Goal: Task Accomplishment & Management: Manage account settings

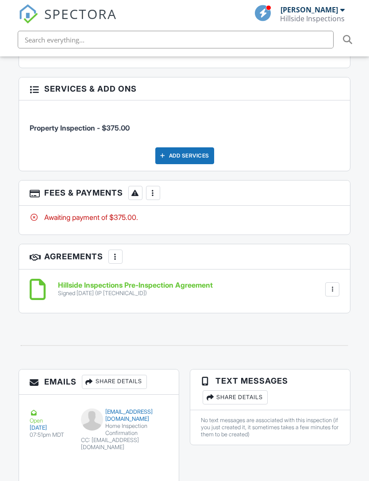
scroll to position [1211, 0]
click at [159, 186] on div "More" at bounding box center [153, 193] width 14 height 14
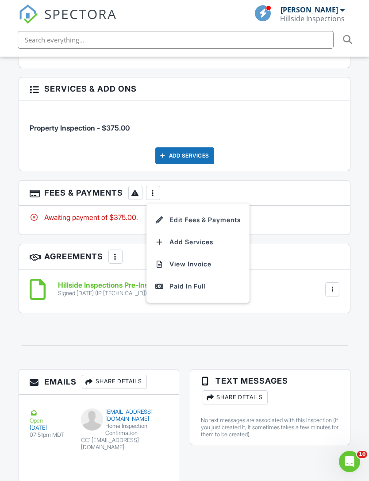
scroll to position [0, 0]
click at [223, 281] on div "Paid In Full" at bounding box center [197, 286] width 85 height 11
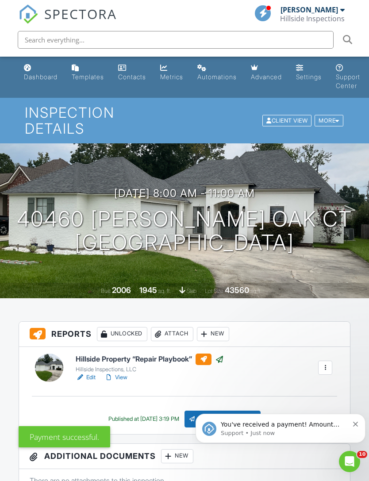
click at [355, 461] on icon "Open Intercom Messenger" at bounding box center [350, 462] width 15 height 15
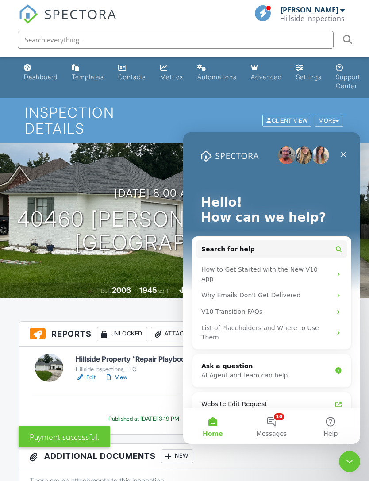
click at [277, 420] on button "10 Messages" at bounding box center [271, 426] width 59 height 35
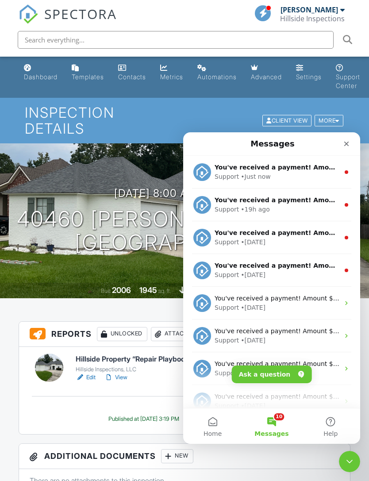
click at [297, 180] on div "Support • Just now" at bounding box center [277, 176] width 125 height 9
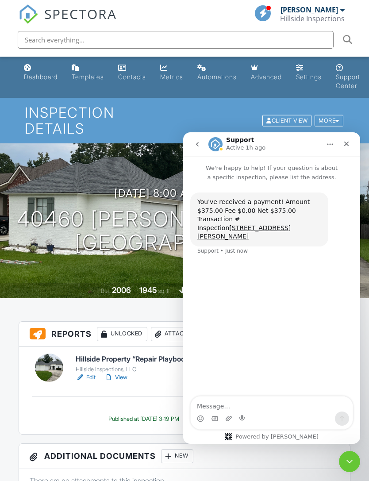
click at [203, 146] on button "go back" at bounding box center [197, 144] width 17 height 17
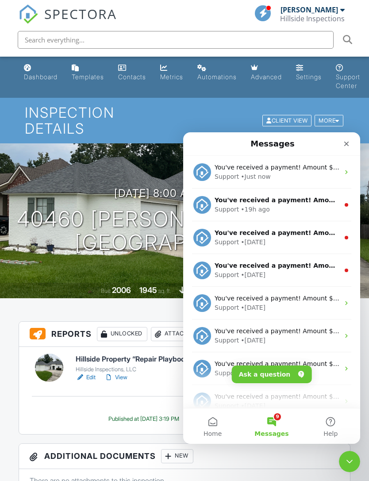
click at [298, 209] on div "Support • 19h ago" at bounding box center [277, 209] width 125 height 9
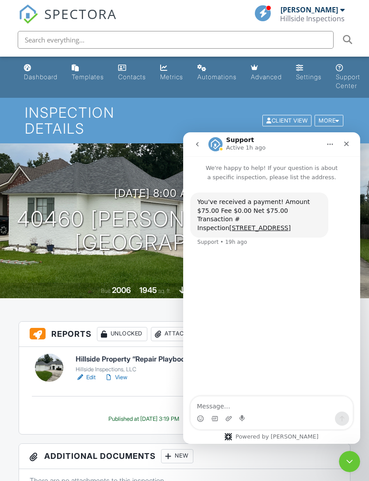
click at [199, 143] on icon "go back" at bounding box center [197, 144] width 7 height 7
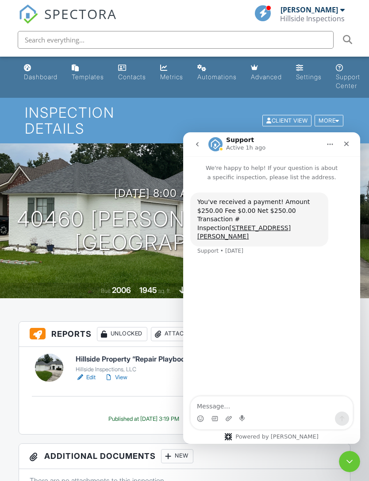
click at [197, 143] on icon "go back" at bounding box center [197, 144] width 3 height 4
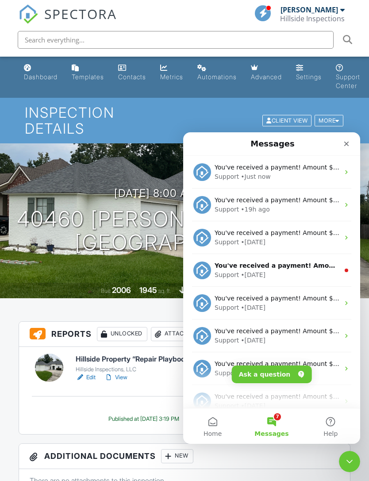
click at [322, 280] on div "You've received a payment! Amount $350.00 Fee $0.00 Net $350.00 Transaction # I…" at bounding box center [271, 270] width 177 height 33
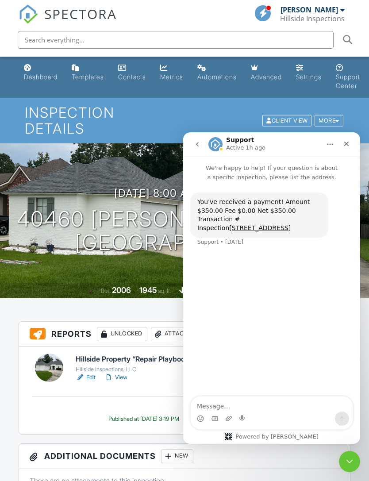
click at [194, 145] on icon "go back" at bounding box center [197, 144] width 7 height 7
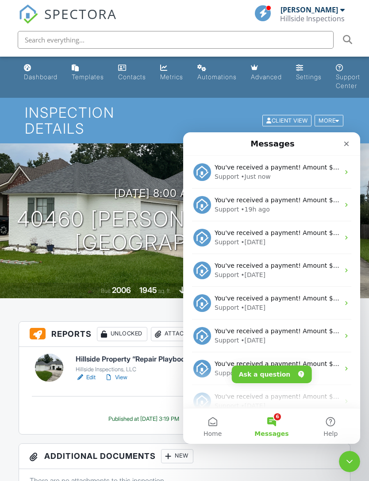
click at [130, 374] on div "Hillside Property “Repair Playbook” Hillside Inspections, LLC Edit View Quick P…" at bounding box center [185, 390] width 332 height 87
